Goal: Transaction & Acquisition: Book appointment/travel/reservation

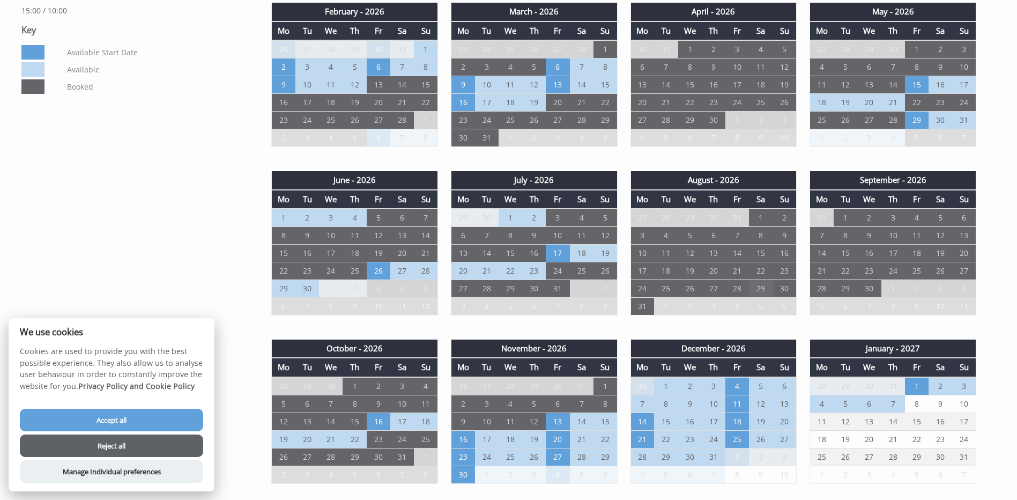
scroll to position [697, 0]
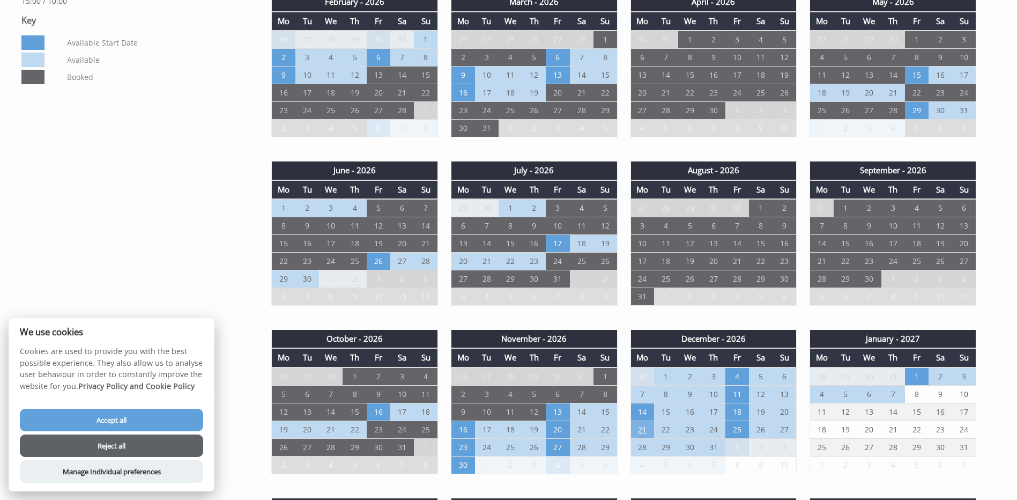
click at [642, 429] on td "21" at bounding box center [642, 429] width 24 height 18
click at [206, 266] on div "Properties [GEOGRAPHIC_DATA] Overview Video Gallery Availability Visitor Commen…" at bounding box center [502, 382] width 974 height 1242
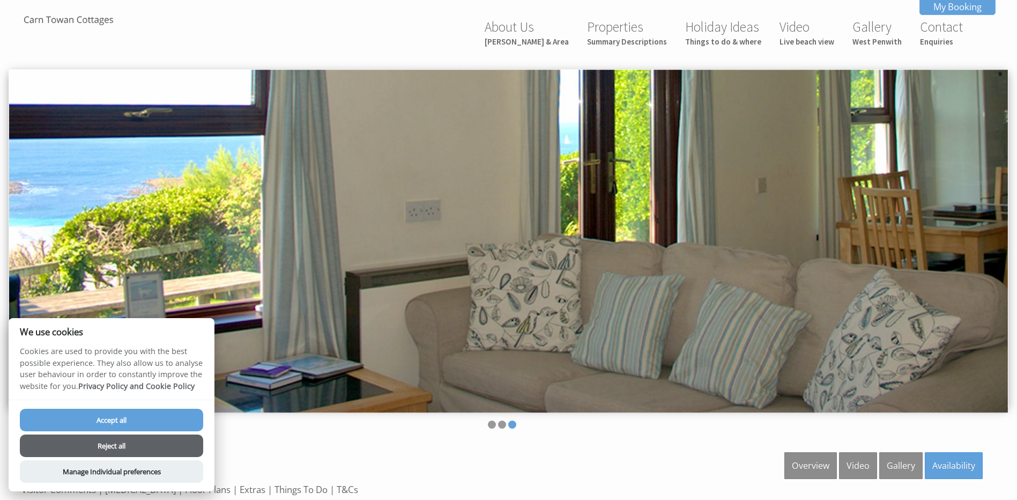
scroll to position [0, 0]
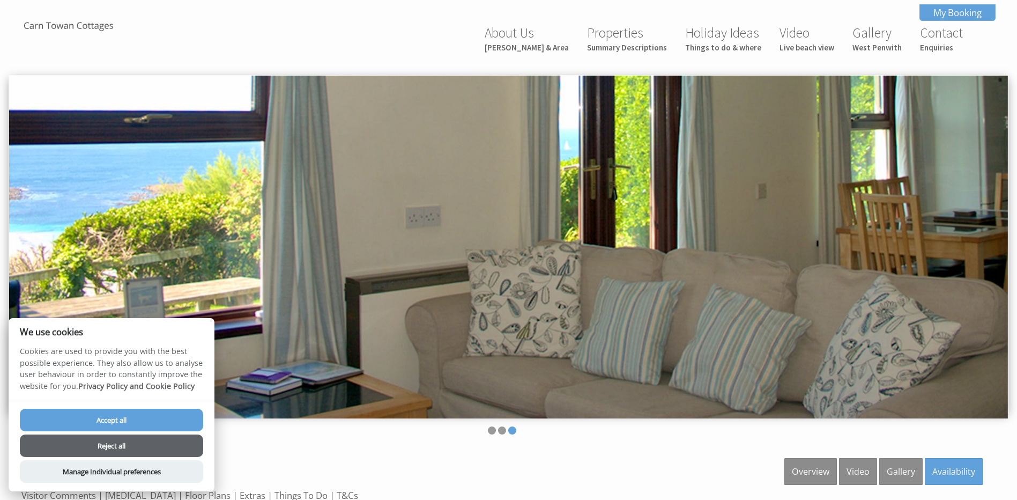
click at [129, 422] on button "Accept all" at bounding box center [111, 420] width 183 height 23
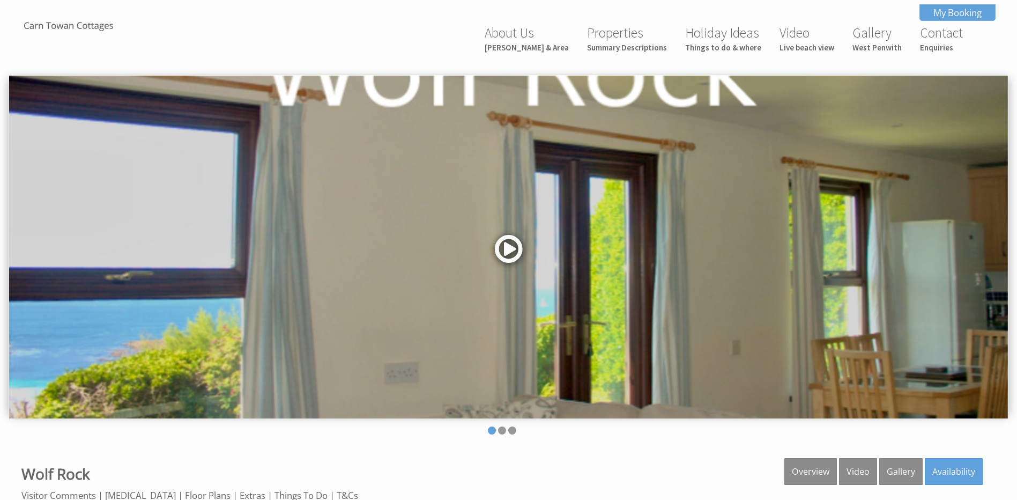
click at [518, 250] on link at bounding box center [509, 253] width 32 height 44
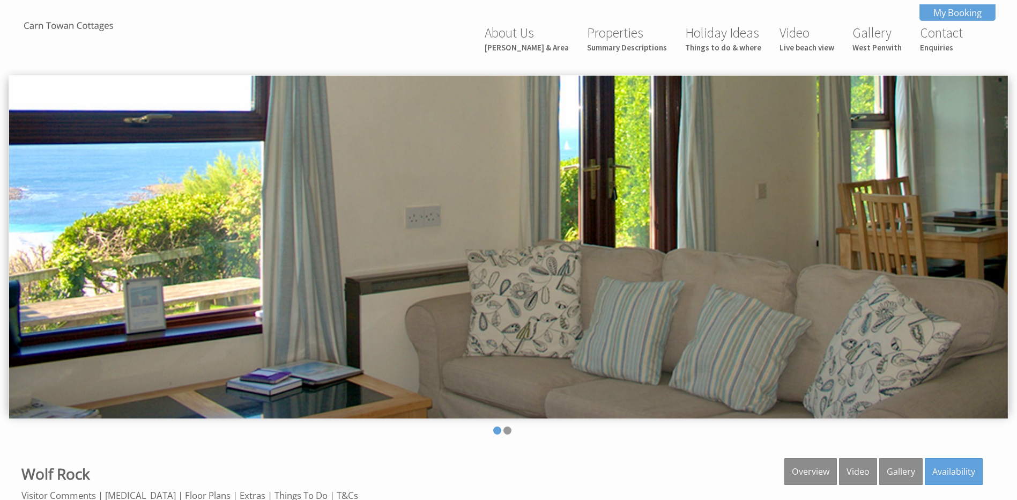
scroll to position [519, 0]
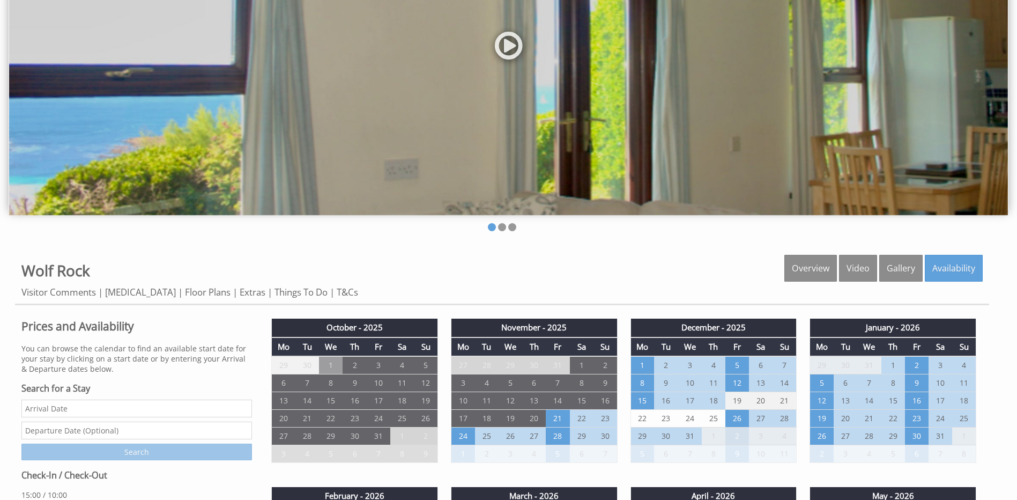
scroll to position [322, 0]
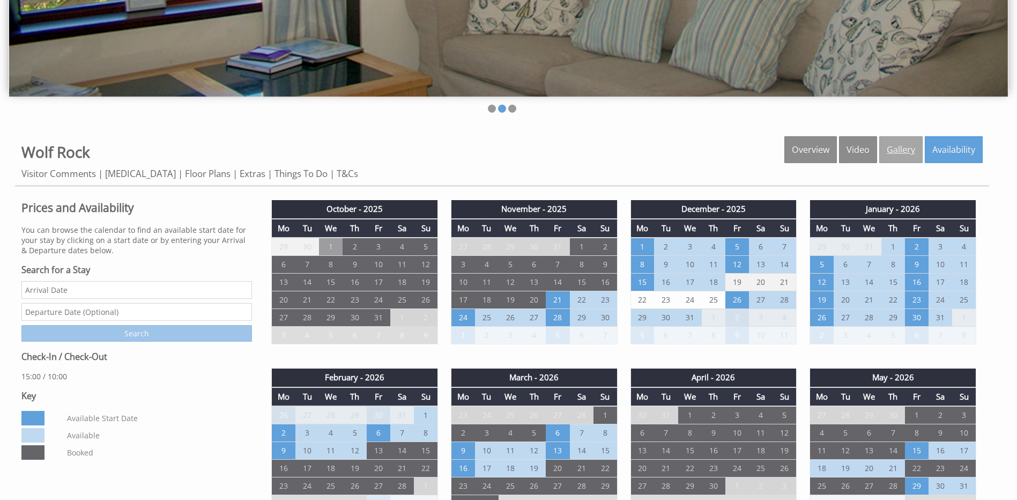
click at [898, 150] on link "Gallery" at bounding box center [900, 149] width 43 height 27
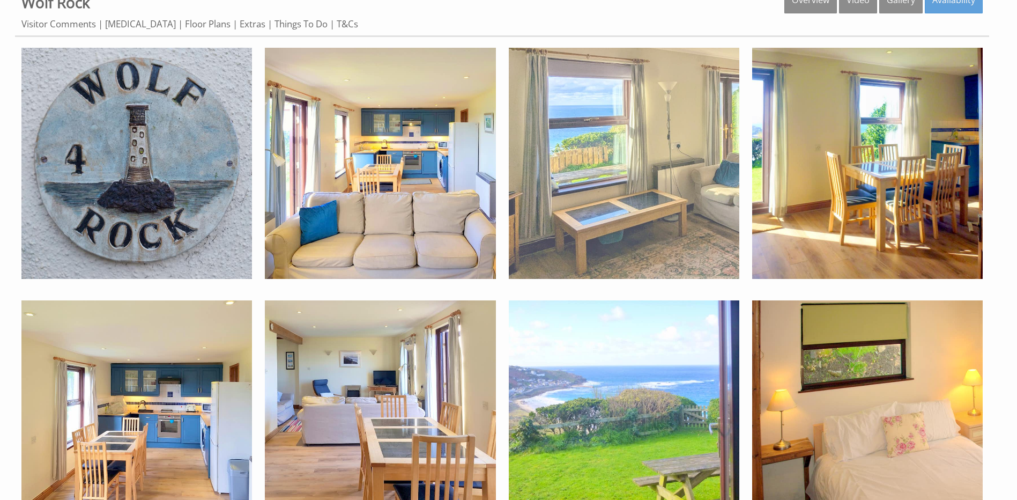
scroll to position [471, 0]
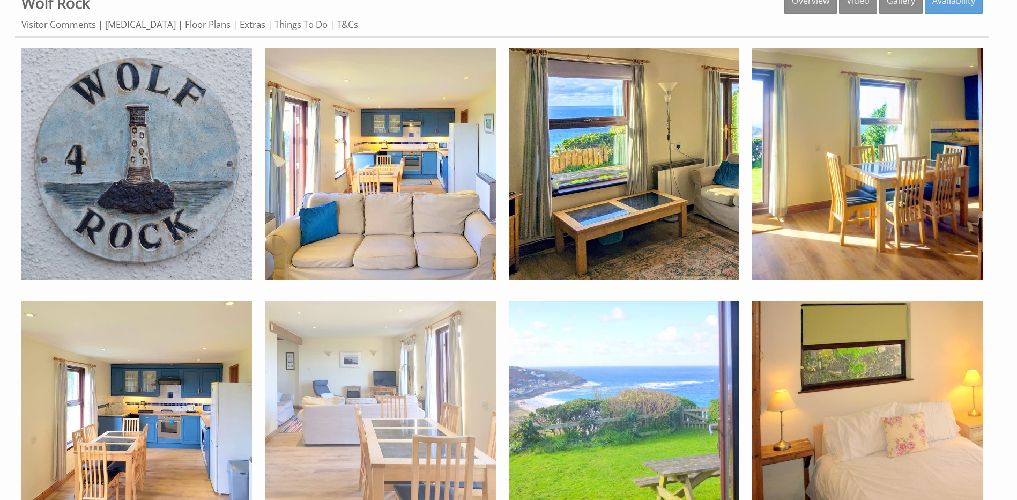
click at [374, 422] on img at bounding box center [380, 416] width 231 height 231
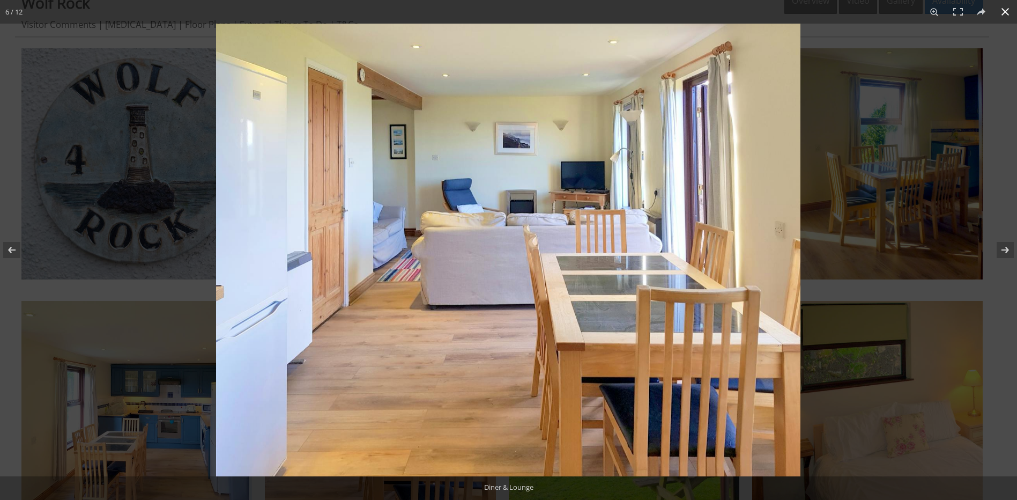
click at [894, 265] on div at bounding box center [724, 274] width 1017 height 500
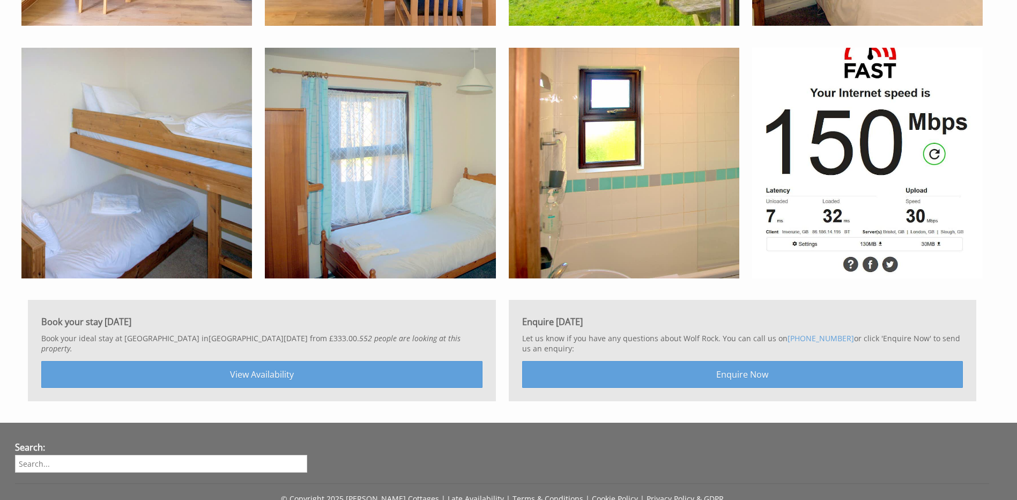
scroll to position [1060, 0]
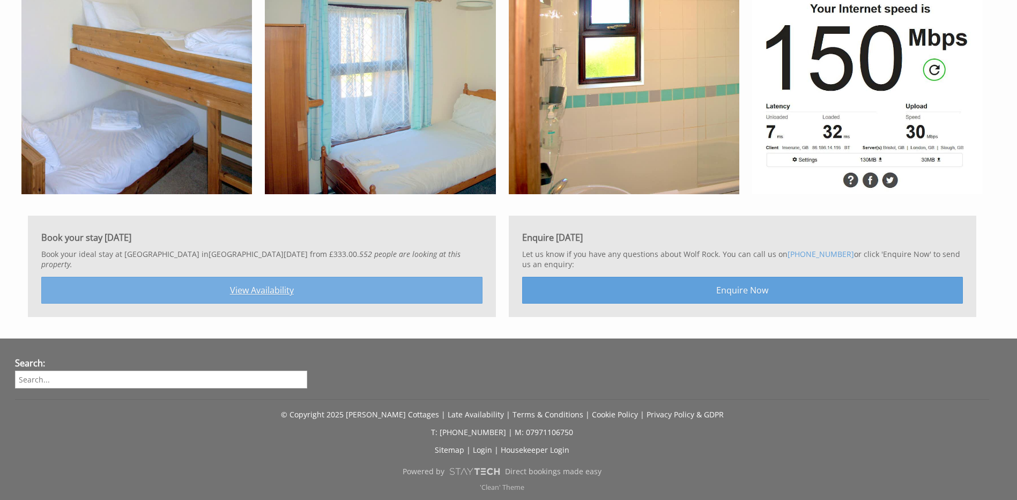
click at [266, 279] on link "View Availability" at bounding box center [261, 290] width 441 height 27
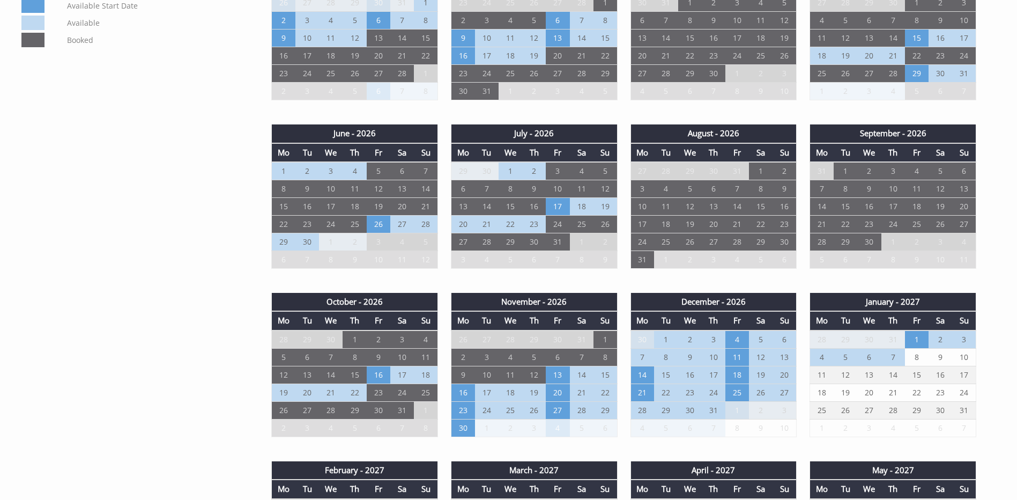
scroll to position [751, 0]
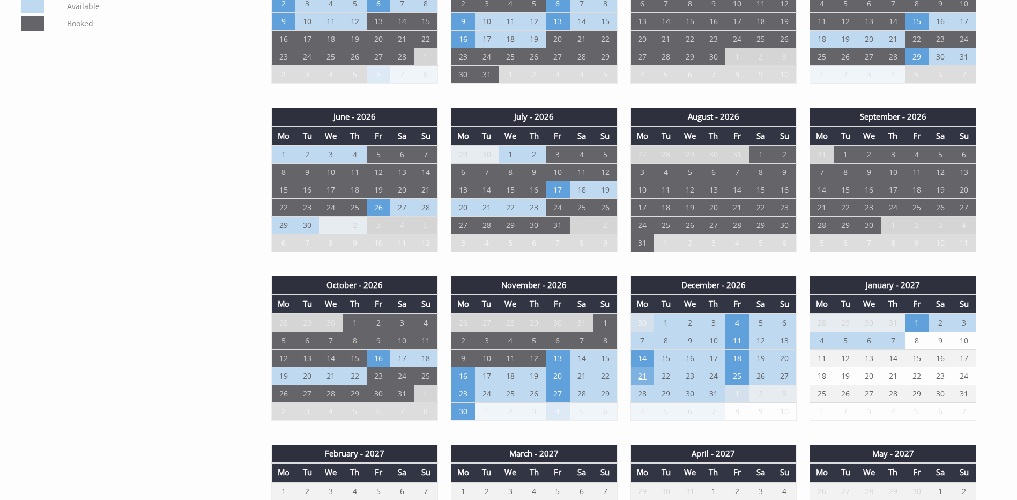
click at [640, 375] on td "21" at bounding box center [642, 376] width 24 height 18
drag, startPoint x: 705, startPoint y: 377, endPoint x: 786, endPoint y: 377, distance: 81.0
click at [786, 377] on tr "21 22 23 24 25 26 27" at bounding box center [713, 376] width 166 height 18
click at [783, 377] on td "27" at bounding box center [785, 376] width 24 height 18
click at [636, 379] on td "21" at bounding box center [642, 376] width 24 height 18
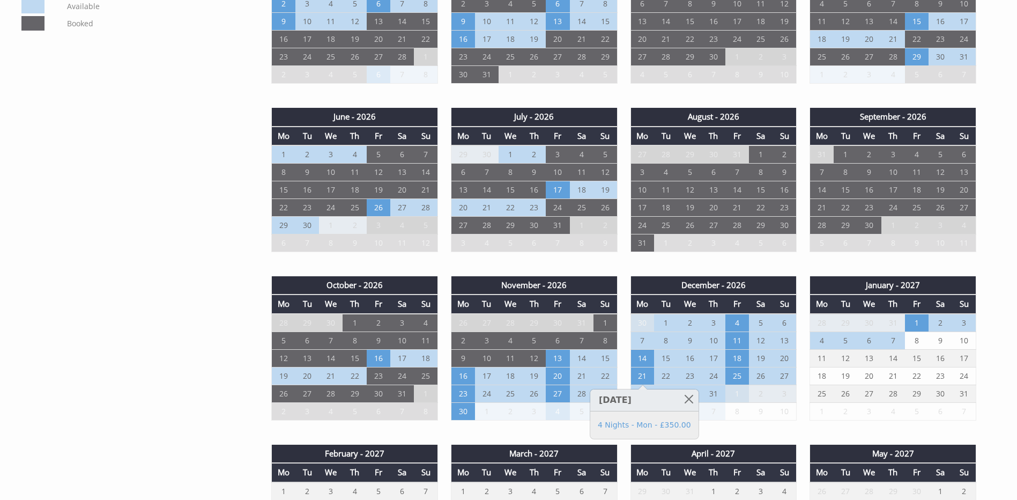
click at [575, 434] on div "October - 2025 Mo Tu We Th Fr Sa Su 29 30 1 2 3 4 5 6 7 8 9 10 11 12 13" at bounding box center [623, 358] width 731 height 1181
click at [643, 392] on td "28" at bounding box center [642, 393] width 24 height 18
click at [644, 358] on td "14" at bounding box center [642, 358] width 24 height 18
click at [590, 428] on div "November - 2026 Mo Tu We Th Fr Sa Su 26 27 28 29 30 31 1 2 3 4 5 6 7 8 9 10" at bounding box center [534, 353] width 180 height 155
click at [643, 377] on td "21" at bounding box center [642, 376] width 24 height 18
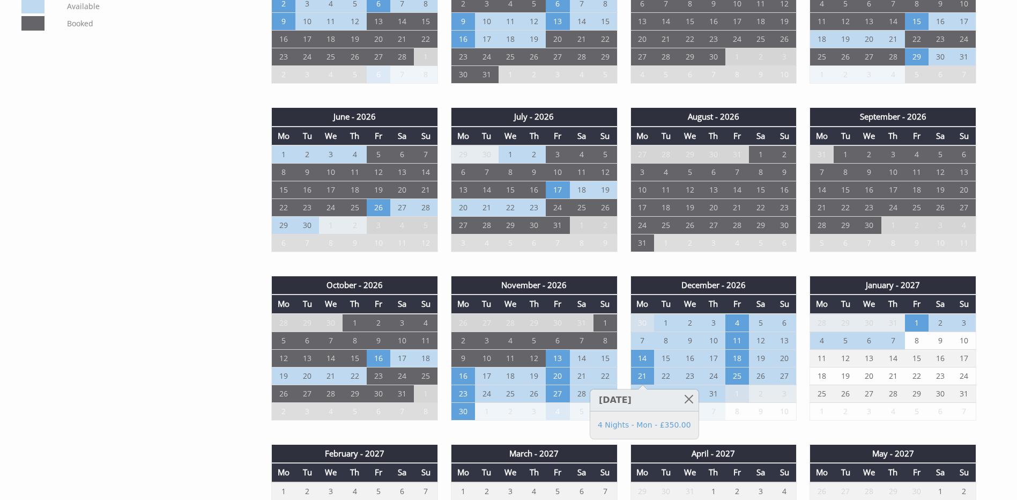
click at [572, 444] on th "March - 2027" at bounding box center [534, 453] width 166 height 18
click at [640, 377] on td "21" at bounding box center [642, 376] width 24 height 18
